Goal: Task Accomplishment & Management: Manage account settings

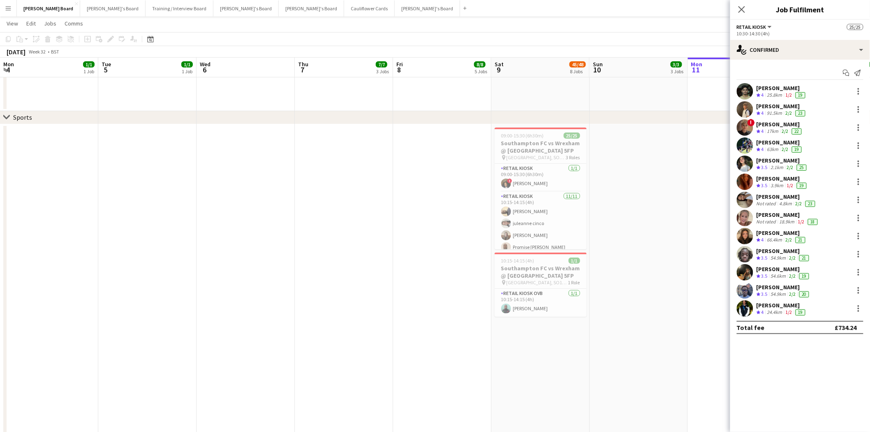
scroll to position [136, 0]
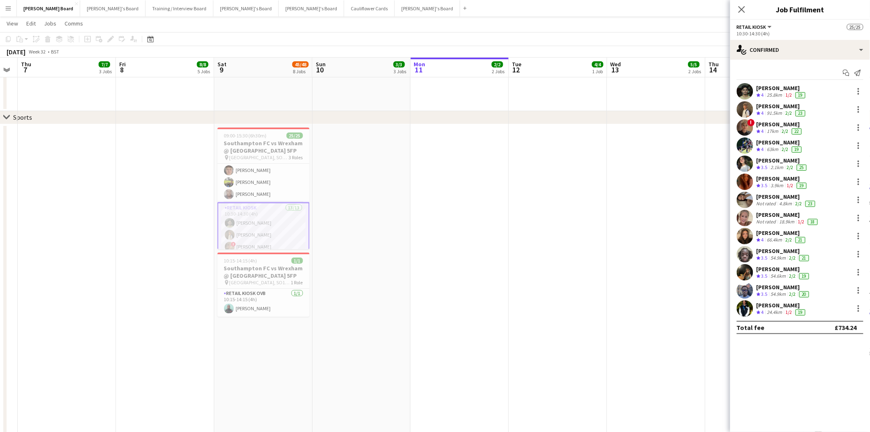
click at [8, 7] on app-icon "Menu" at bounding box center [8, 8] width 7 height 7
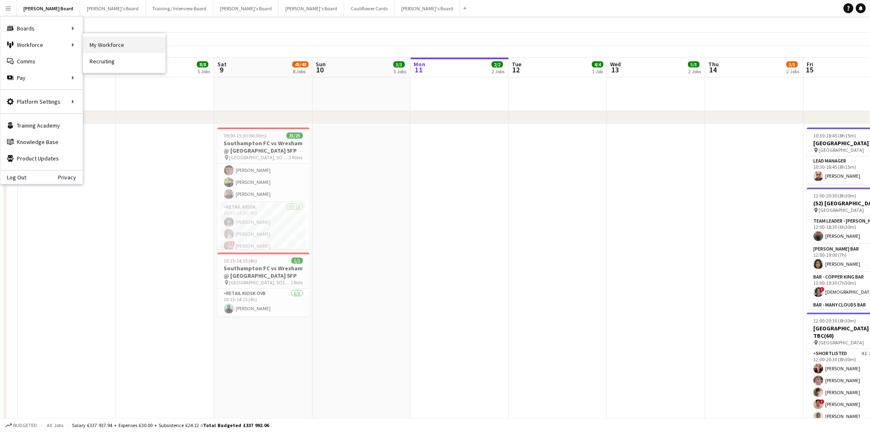
click at [153, 46] on link "My Workforce" at bounding box center [124, 45] width 82 height 16
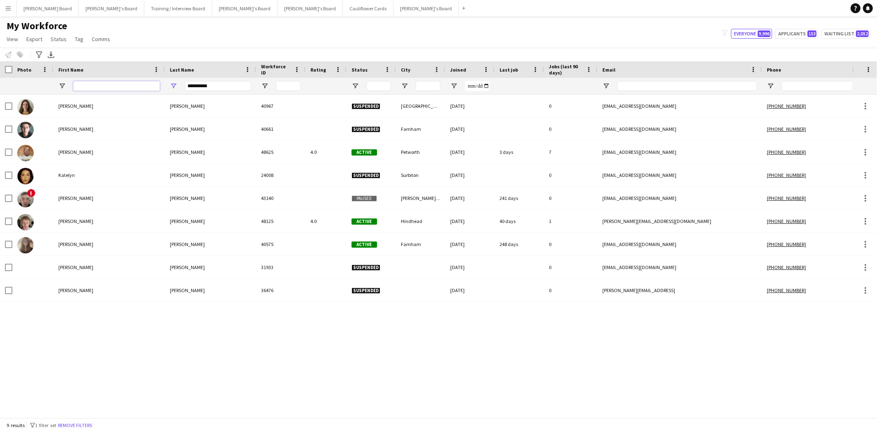
click at [108, 83] on input "First Name Filter Input" at bounding box center [116, 86] width 87 height 10
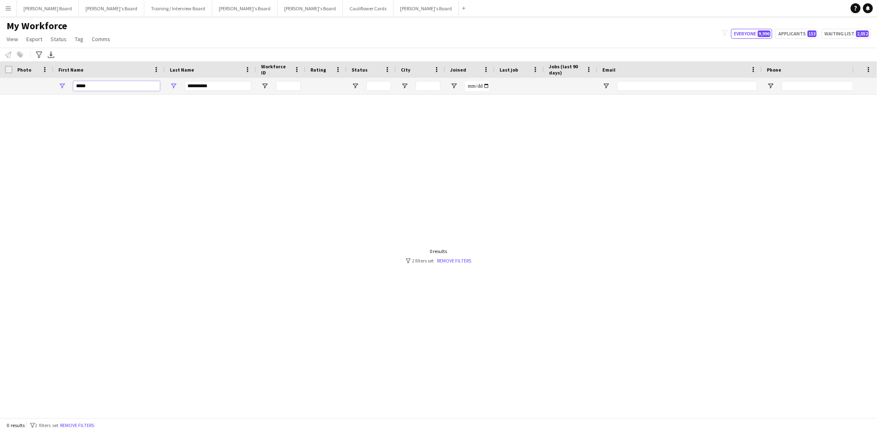
type input "*****"
drag, startPoint x: 219, startPoint y: 86, endPoint x: 15, endPoint y: 87, distance: 203.9
click at [126, 90] on div "**********" at bounding box center [501, 86] width 1003 height 16
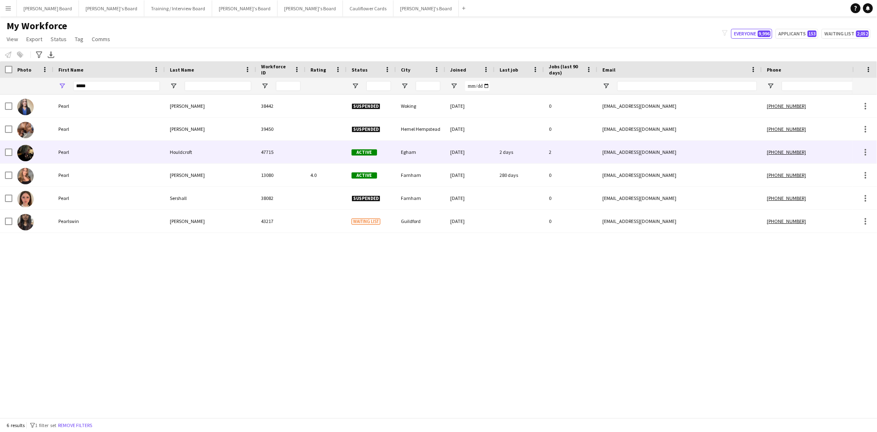
click at [180, 154] on div "Houldcroft" at bounding box center [210, 152] width 91 height 23
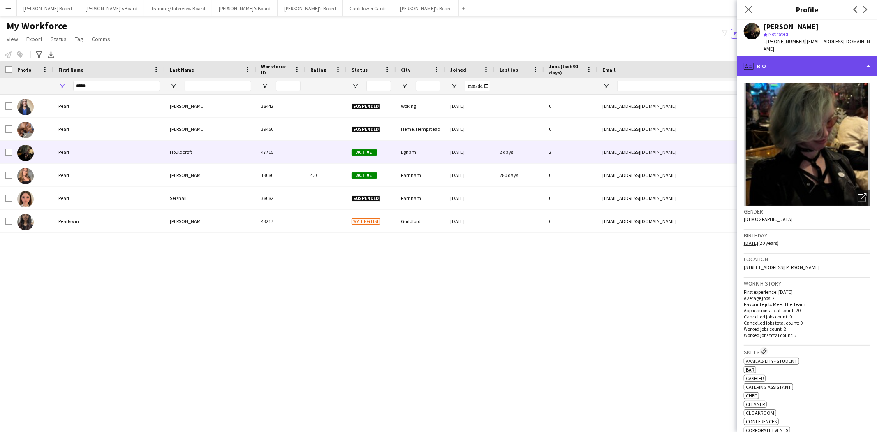
click at [767, 56] on div "profile Bio" at bounding box center [807, 66] width 140 height 20
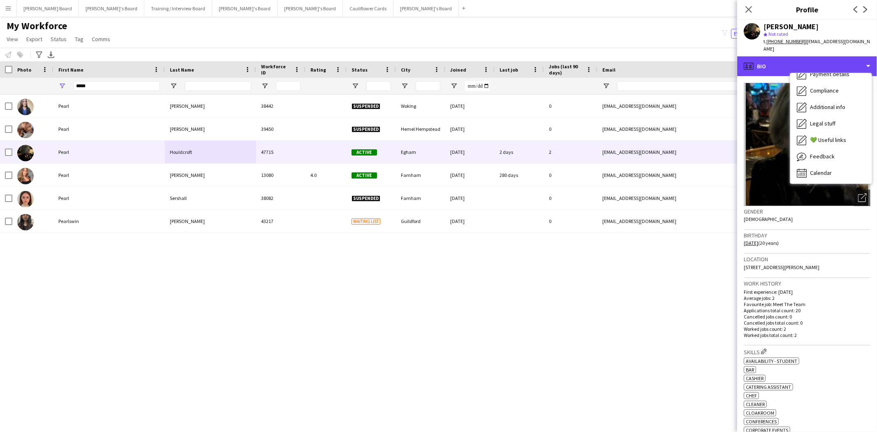
scroll to position [109, 0]
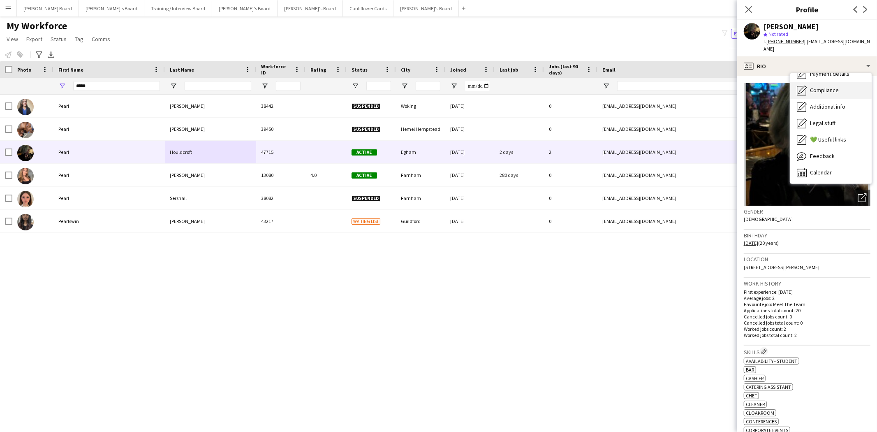
click at [826, 86] on span "Compliance" at bounding box center [824, 89] width 29 height 7
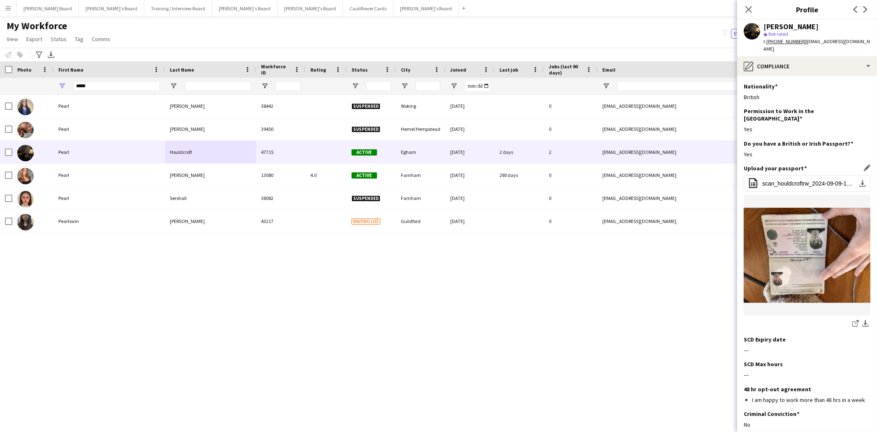
click at [820, 234] on img at bounding box center [807, 255] width 127 height 95
click at [862, 320] on app-icon "download-bottom" at bounding box center [865, 324] width 7 height 8
drag, startPoint x: 805, startPoint y: 41, endPoint x: 857, endPoint y: 44, distance: 51.9
click at [857, 44] on div "t. [PHONE_NUMBER] | [EMAIL_ADDRESS][DOMAIN_NAME]" at bounding box center [816, 45] width 107 height 15
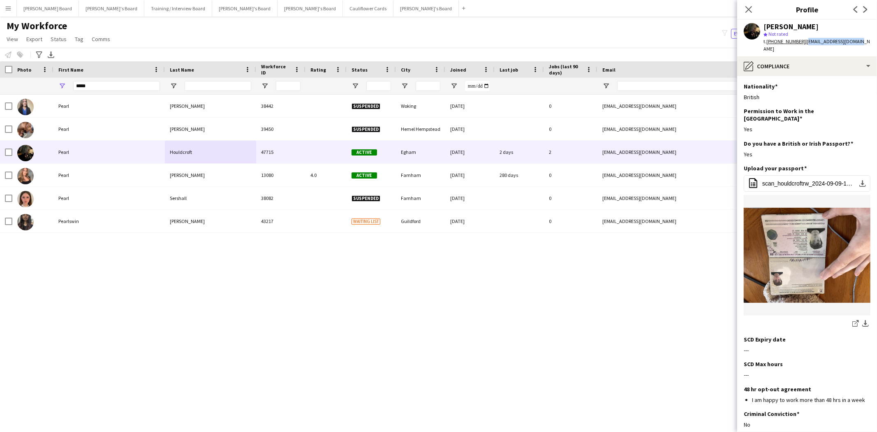
copy span "[EMAIL_ADDRESS][DOMAIN_NAME]"
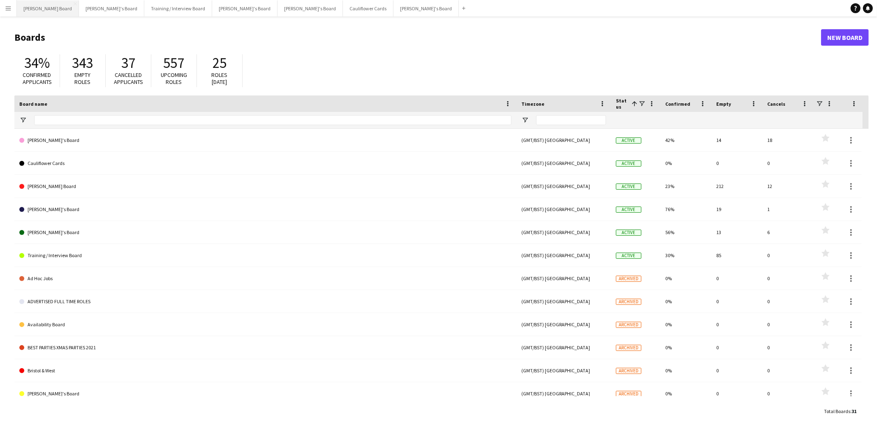
click at [17, 9] on button "Dean's Board Close" at bounding box center [48, 8] width 62 height 16
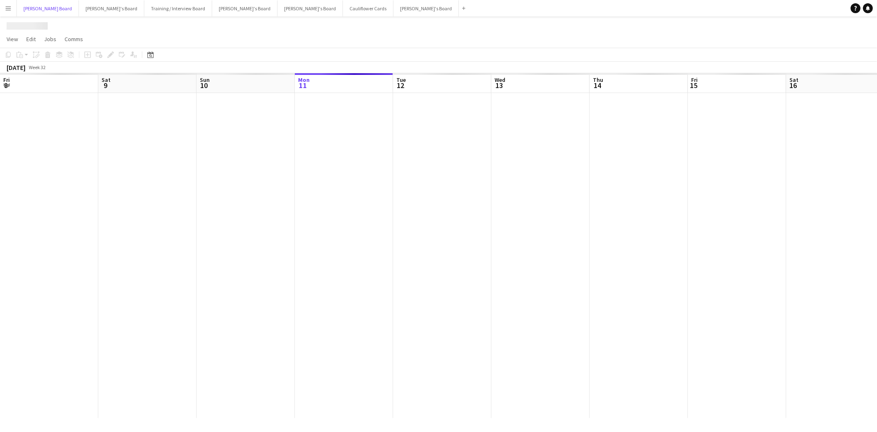
scroll to position [0, 196]
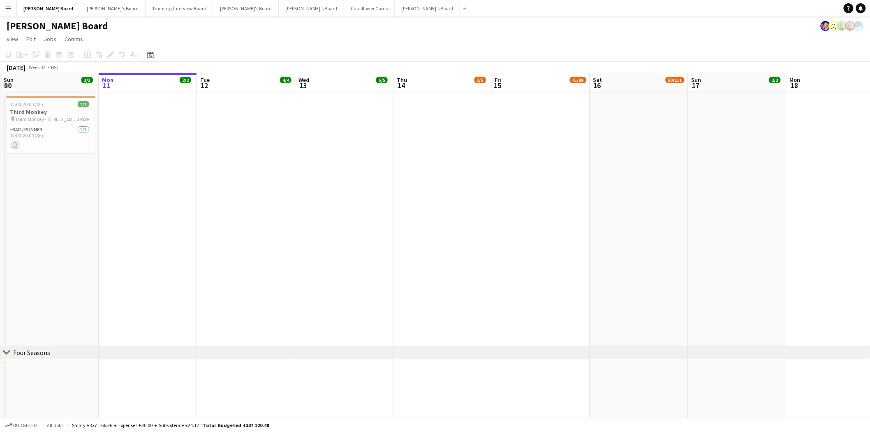
click at [5, 8] on app-icon "Menu" at bounding box center [8, 8] width 7 height 7
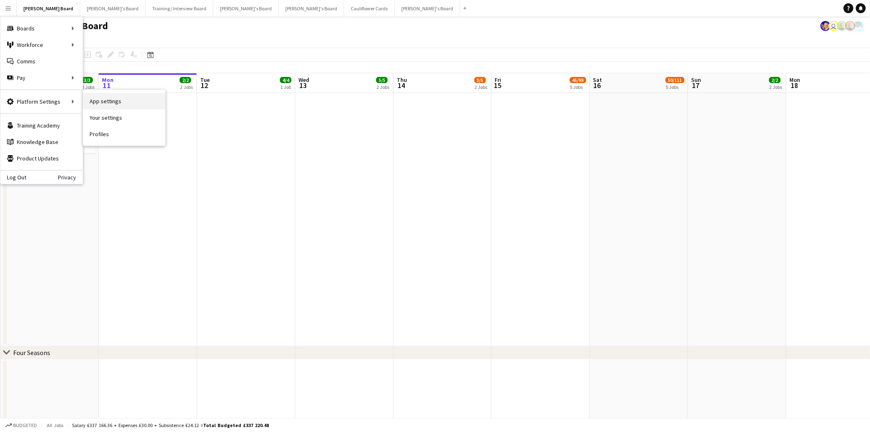
click at [118, 98] on link "App settings" at bounding box center [124, 101] width 82 height 16
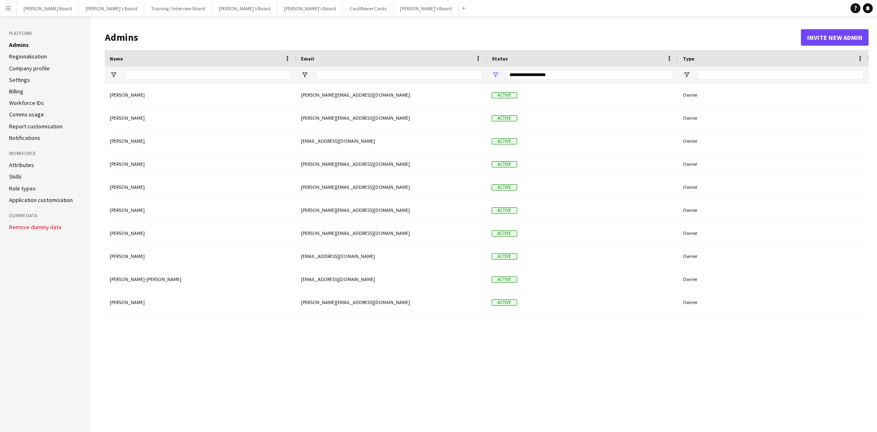
click at [30, 65] on link "Company profile" at bounding box center [29, 68] width 41 height 7
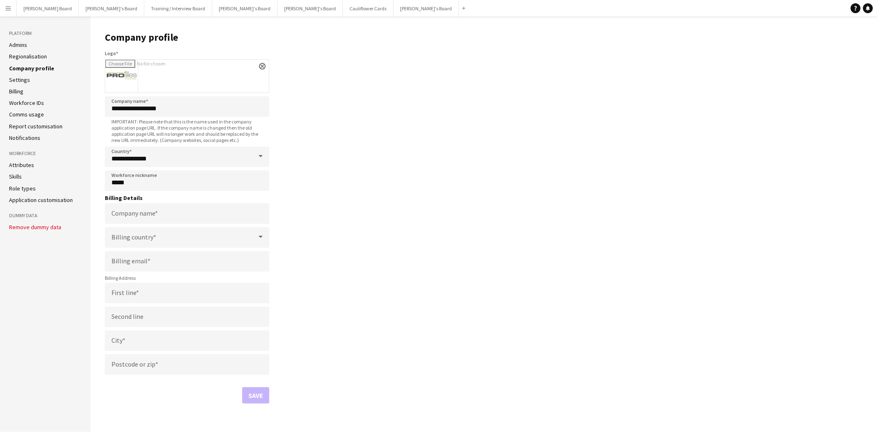
click at [7, 7] on app-icon "Menu" at bounding box center [8, 8] width 7 height 7
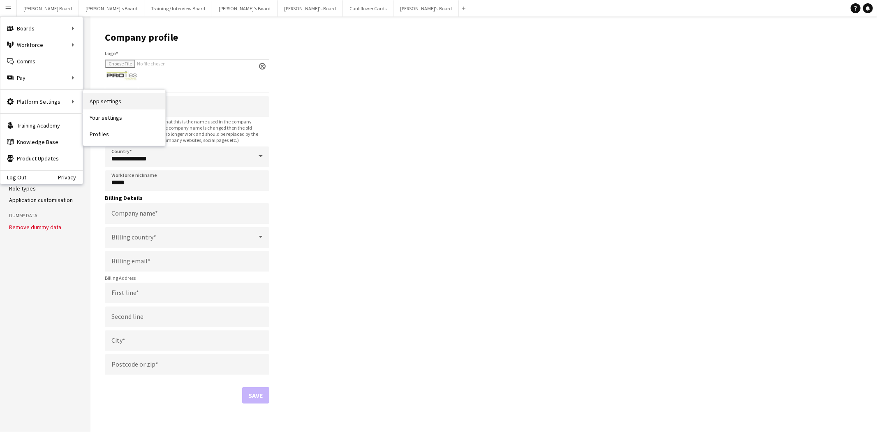
click at [121, 102] on link "App settings" at bounding box center [124, 101] width 82 height 16
